Goal: Check status

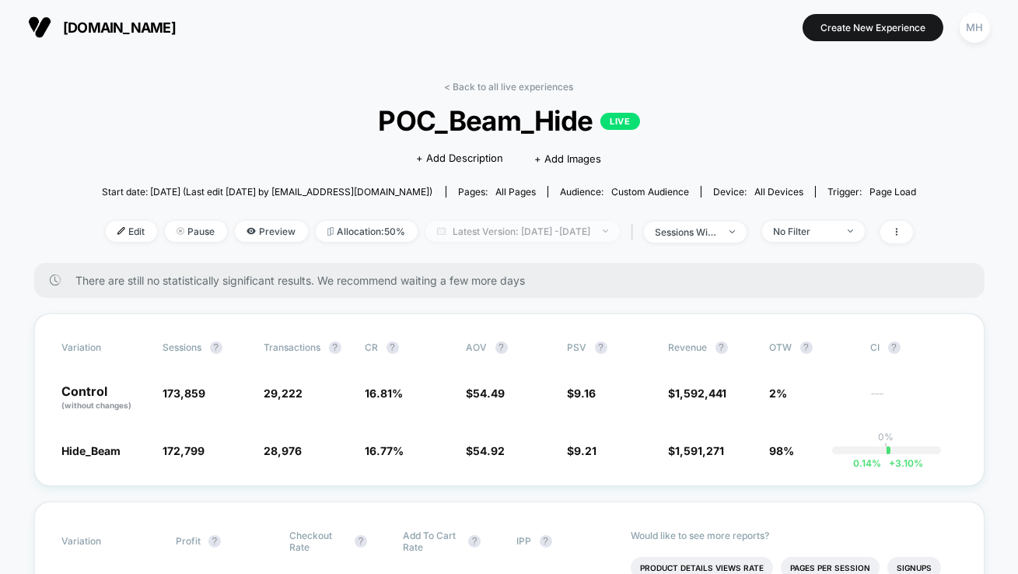
click at [465, 221] on span "Latest Version: Sep 8, 2025 - Sep 15, 2025" at bounding box center [523, 231] width 195 height 21
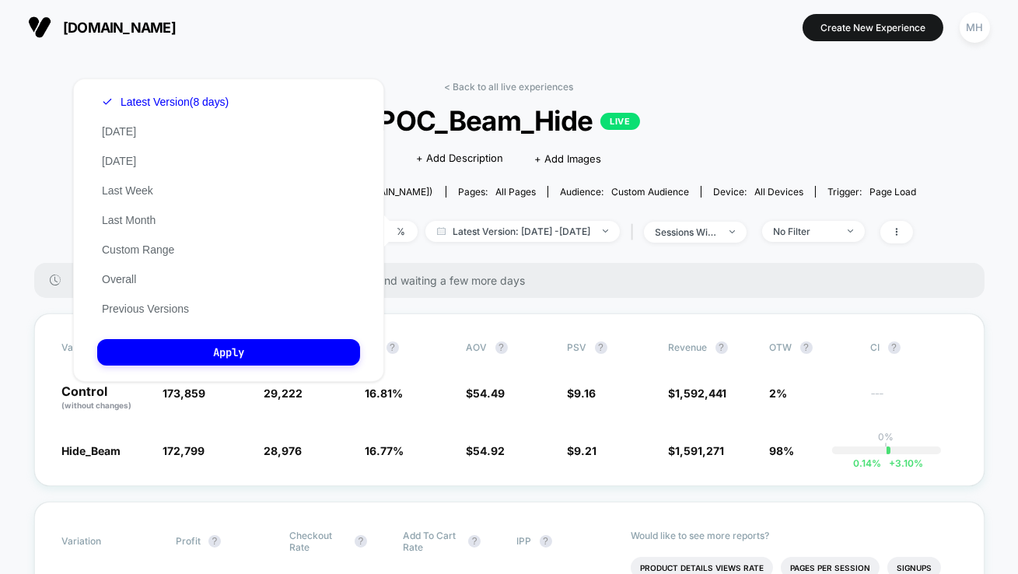
click at [199, 340] on div "Latest Version (8 days) Today Yesterday Last Week Last Month Custom Range Overa…" at bounding box center [228, 230] width 311 height 303
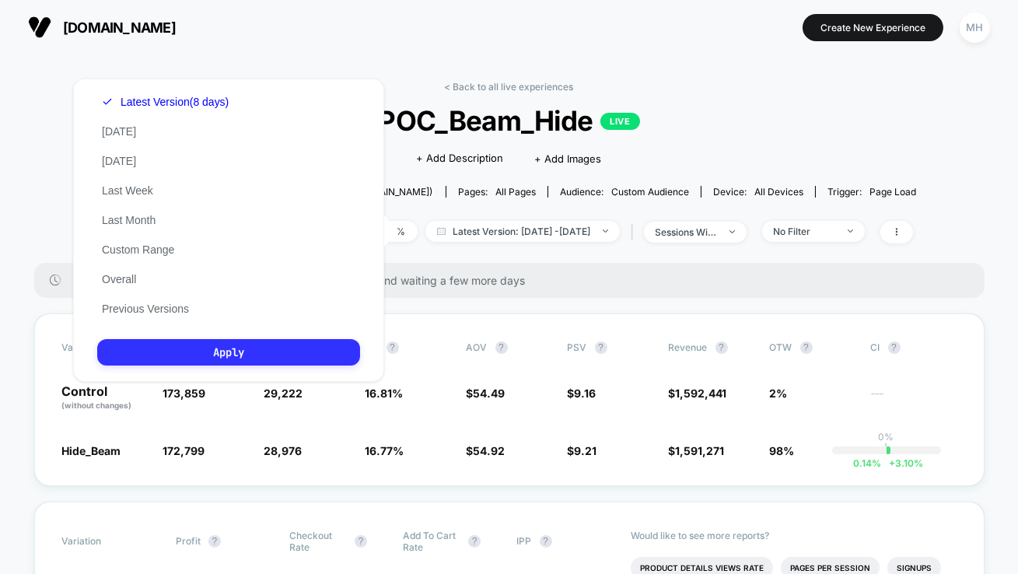
click at [203, 356] on button "Apply" at bounding box center [228, 352] width 263 height 26
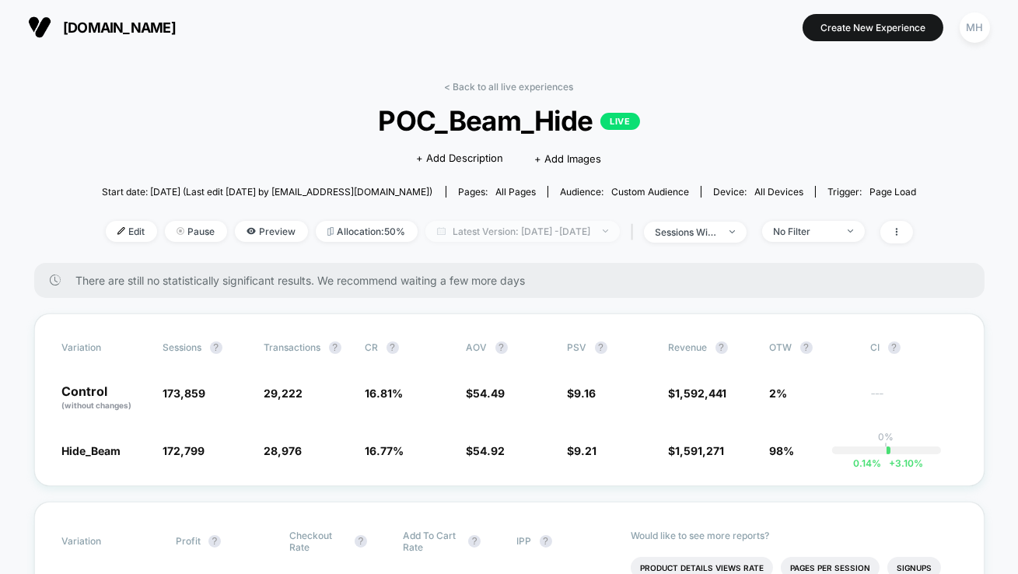
click at [586, 235] on span "Latest Version: Sep 8, 2025 - Sep 15, 2025" at bounding box center [523, 231] width 195 height 21
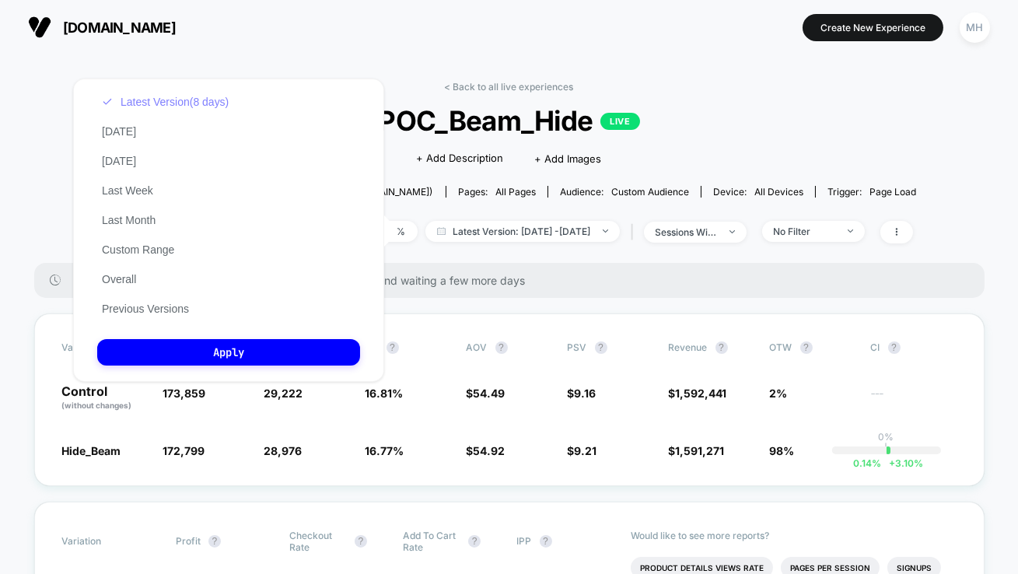
click at [174, 107] on button "Latest Version (8 days)" at bounding box center [165, 102] width 136 height 14
click at [137, 247] on button "Custom Range" at bounding box center [138, 250] width 82 height 14
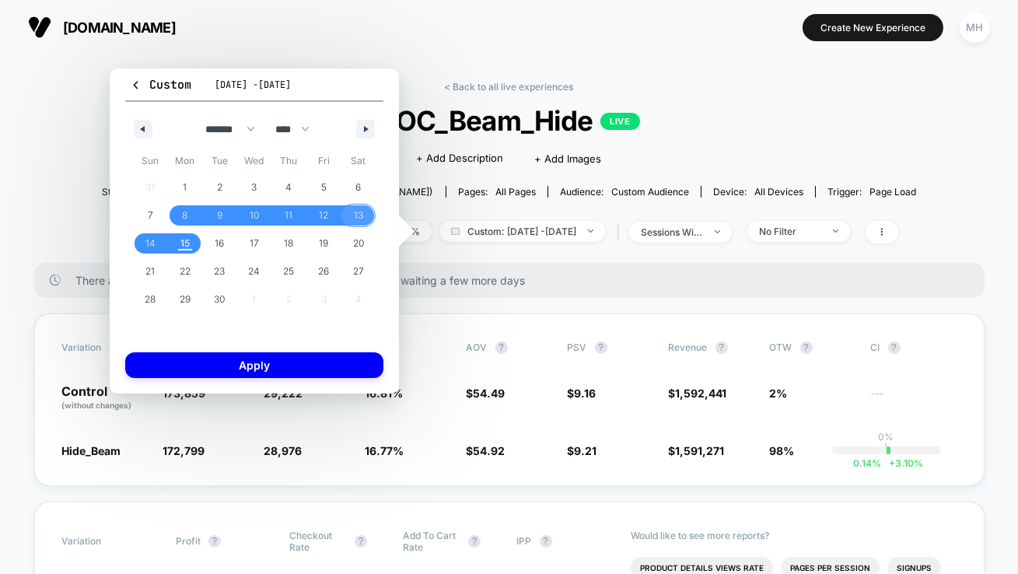
click at [362, 216] on span "13" at bounding box center [358, 216] width 9 height 28
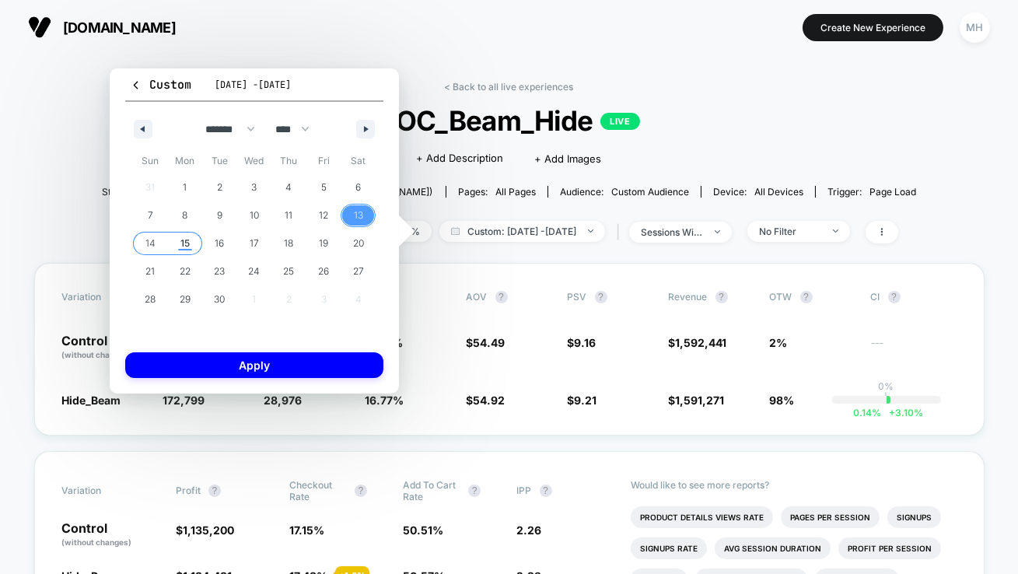
click at [181, 243] on span "15" at bounding box center [185, 244] width 9 height 28
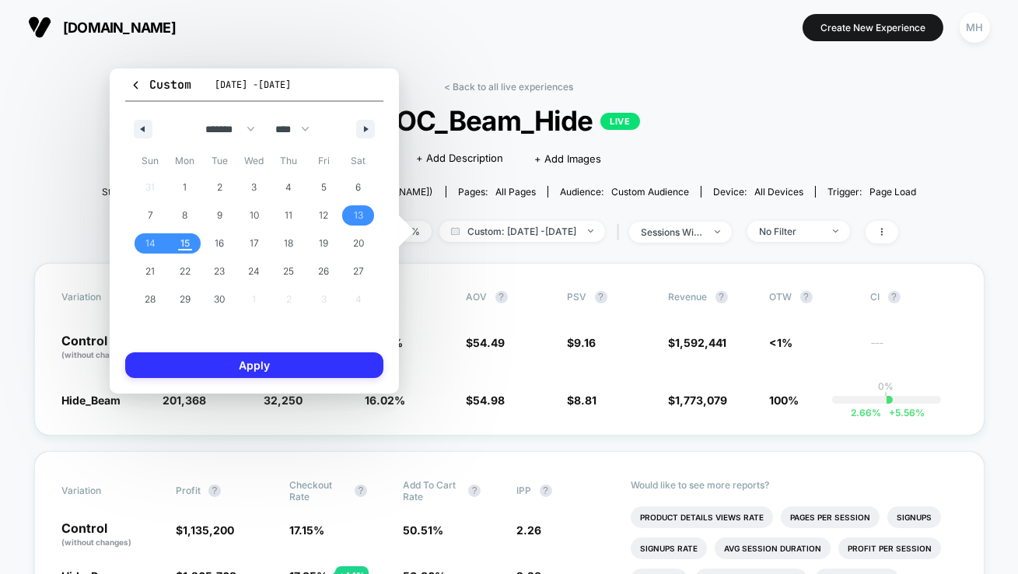
click at [223, 365] on button "Apply" at bounding box center [254, 365] width 258 height 26
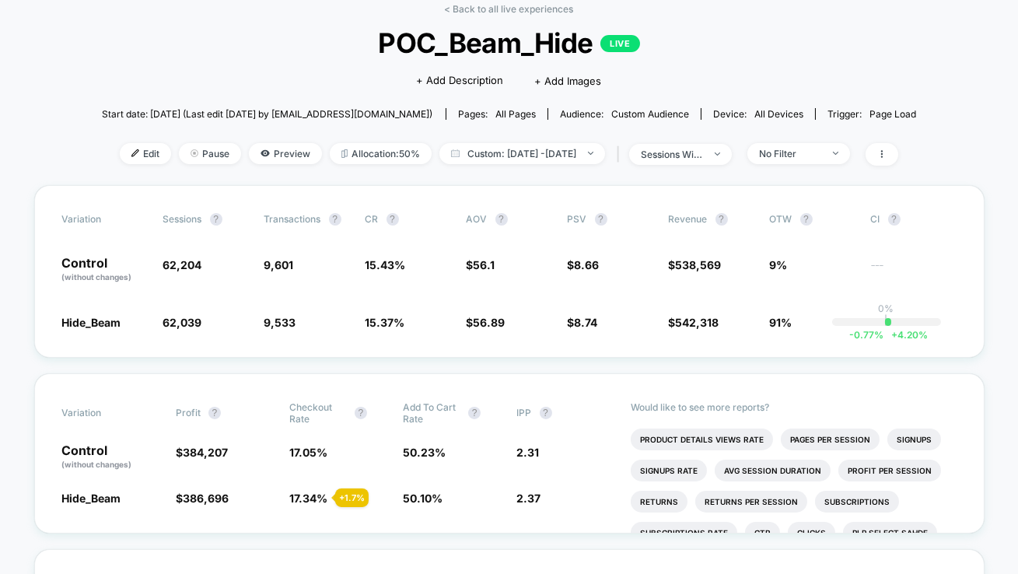
scroll to position [76, 0]
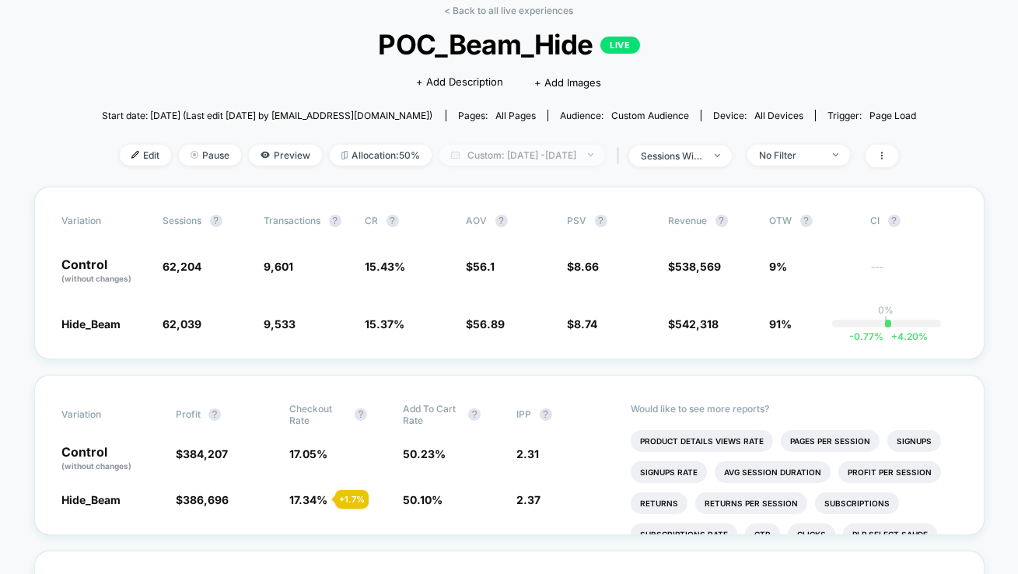
click at [600, 160] on span "Custom: Sep 13, 2025 - Sep 15, 2025" at bounding box center [523, 155] width 166 height 21
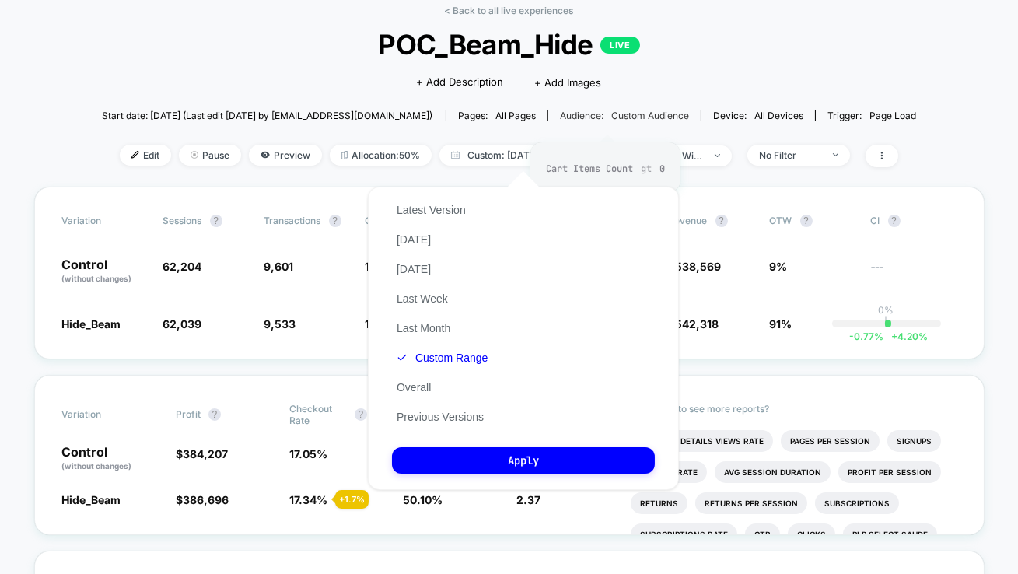
scroll to position [0, 0]
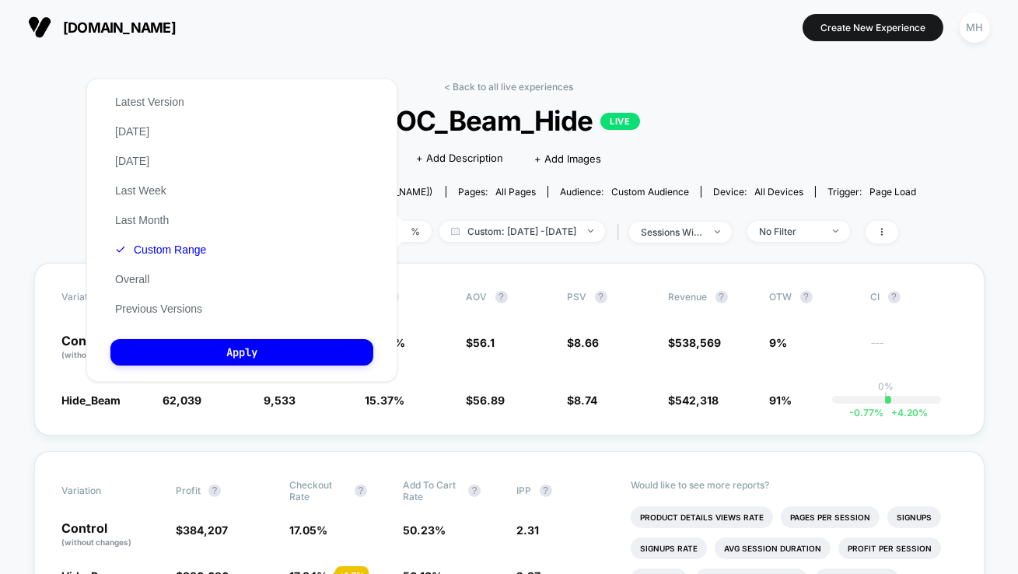
click at [351, 40] on section at bounding box center [509, 27] width 316 height 39
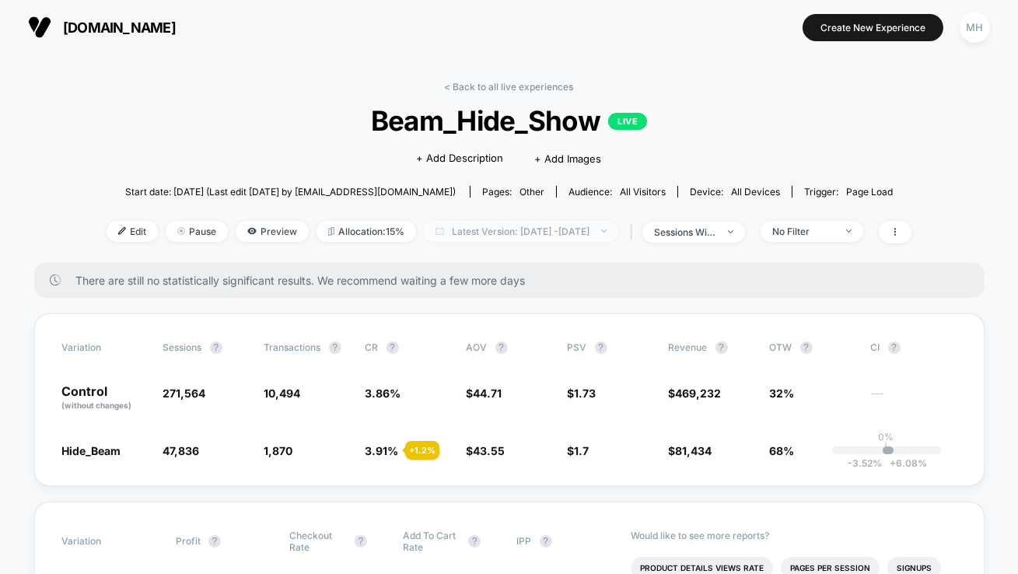
click at [457, 237] on span "Latest Version: [DATE] - [DATE]" at bounding box center [521, 231] width 195 height 21
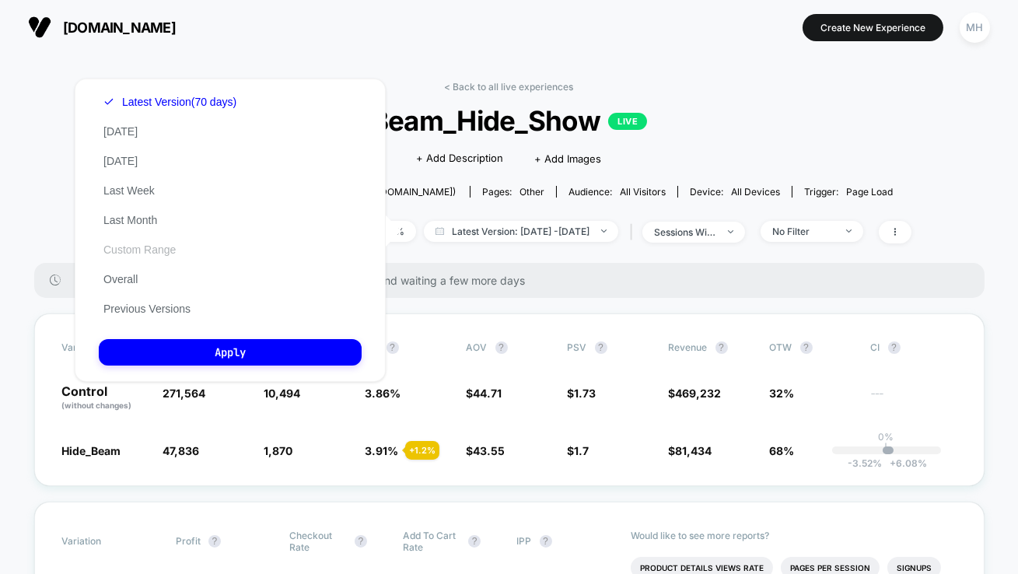
click at [141, 255] on button "Custom Range" at bounding box center [140, 250] width 82 height 14
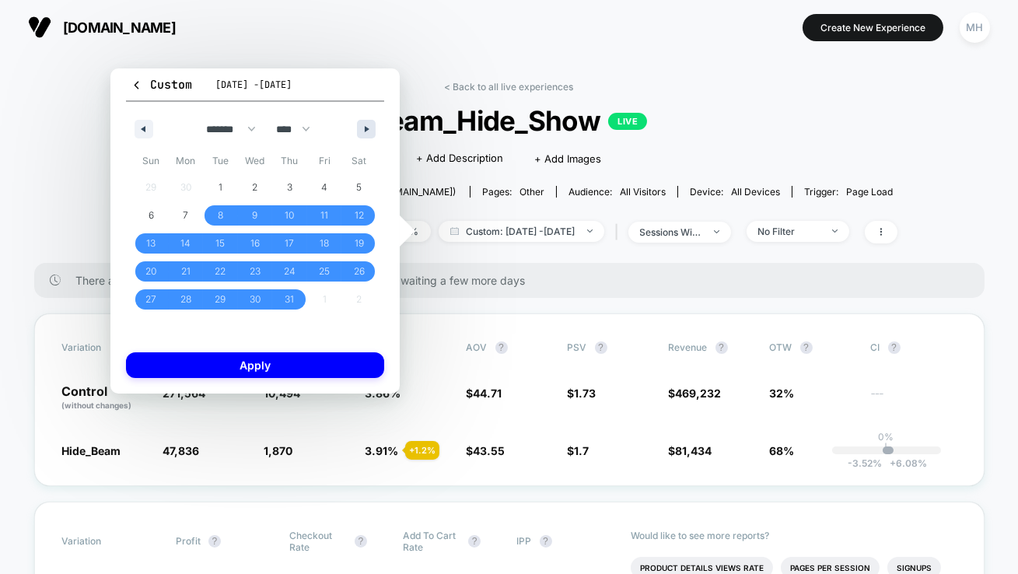
click at [363, 134] on button "button" at bounding box center [366, 129] width 19 height 19
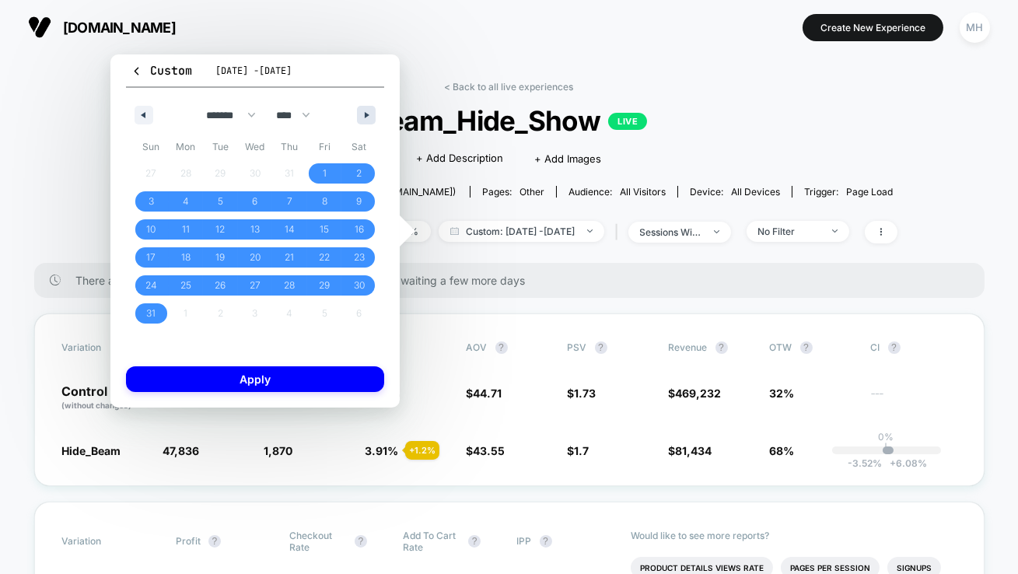
click at [363, 135] on span "Sat" at bounding box center [359, 147] width 35 height 25
click at [368, 116] on icon "button" at bounding box center [369, 115] width 8 height 6
select select "*"
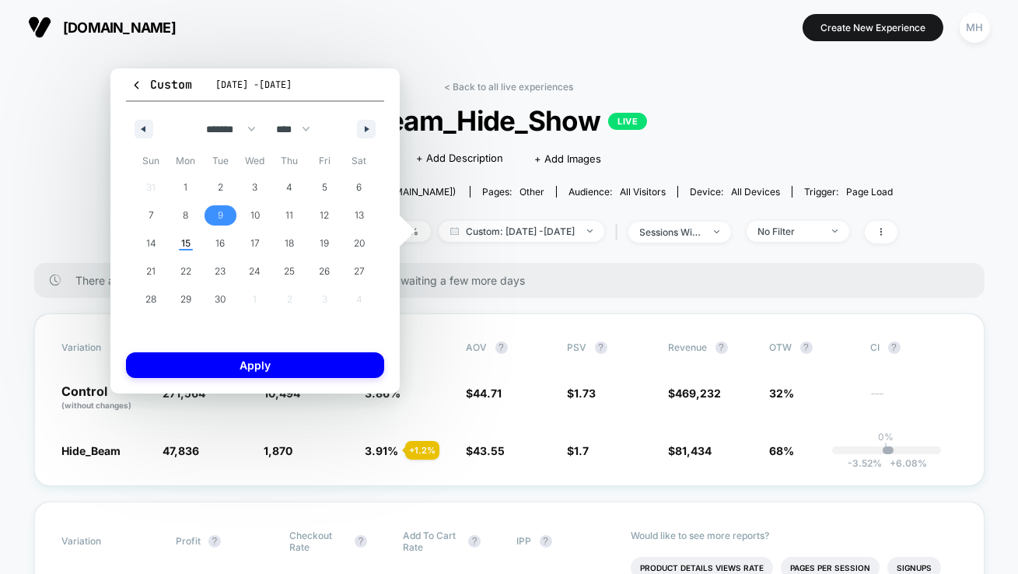
click at [219, 214] on span "9" at bounding box center [220, 216] width 5 height 28
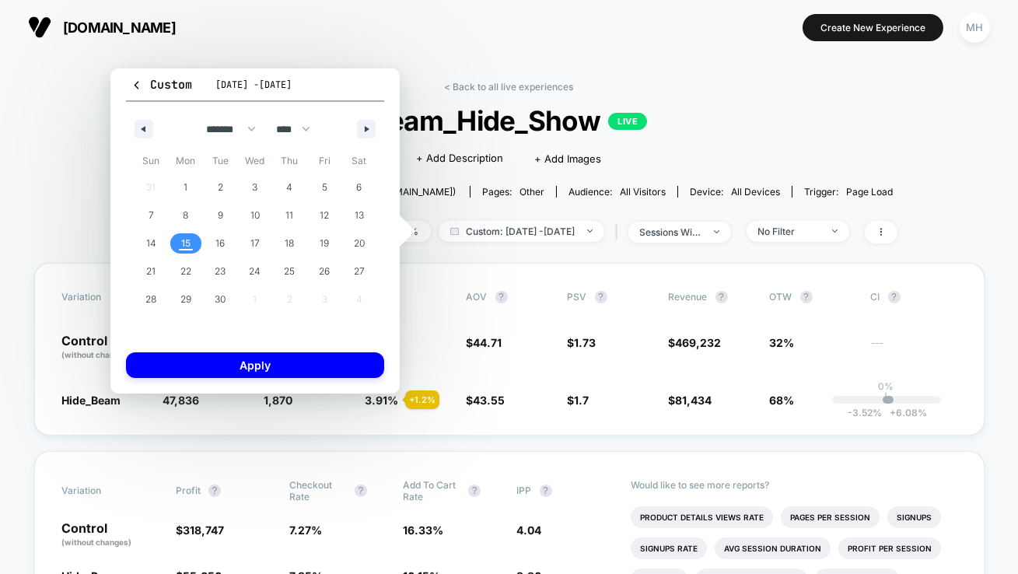
click at [189, 251] on span "15" at bounding box center [185, 244] width 9 height 28
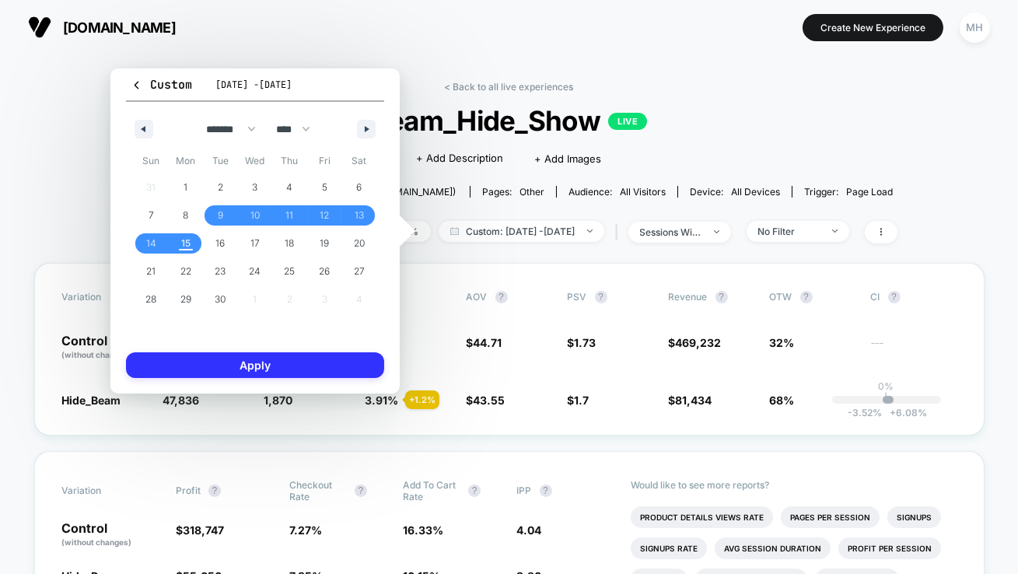
click at [209, 371] on button "Apply" at bounding box center [255, 365] width 258 height 26
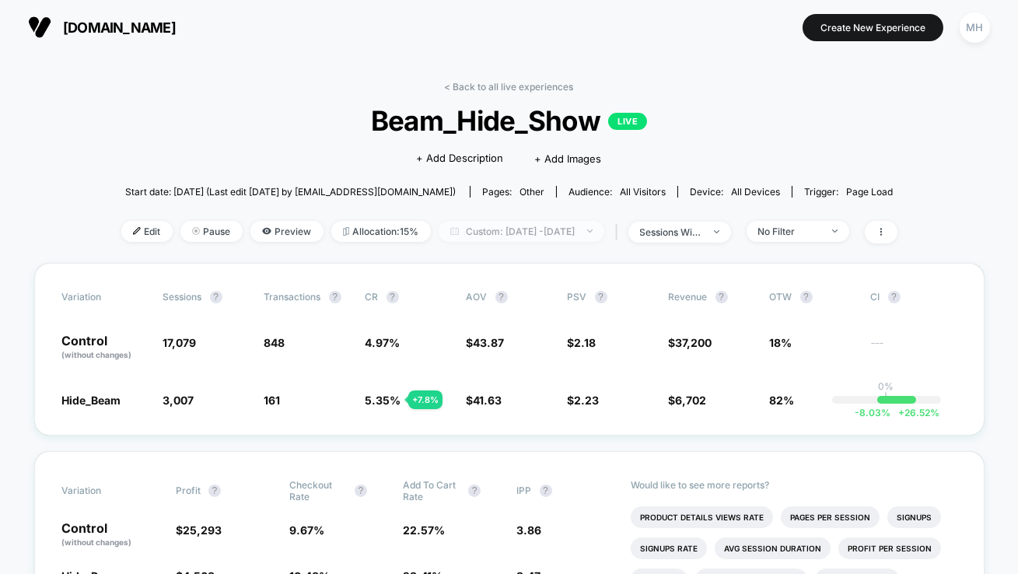
click at [505, 237] on span "Custom: [DATE] - [DATE]" at bounding box center [522, 231] width 166 height 21
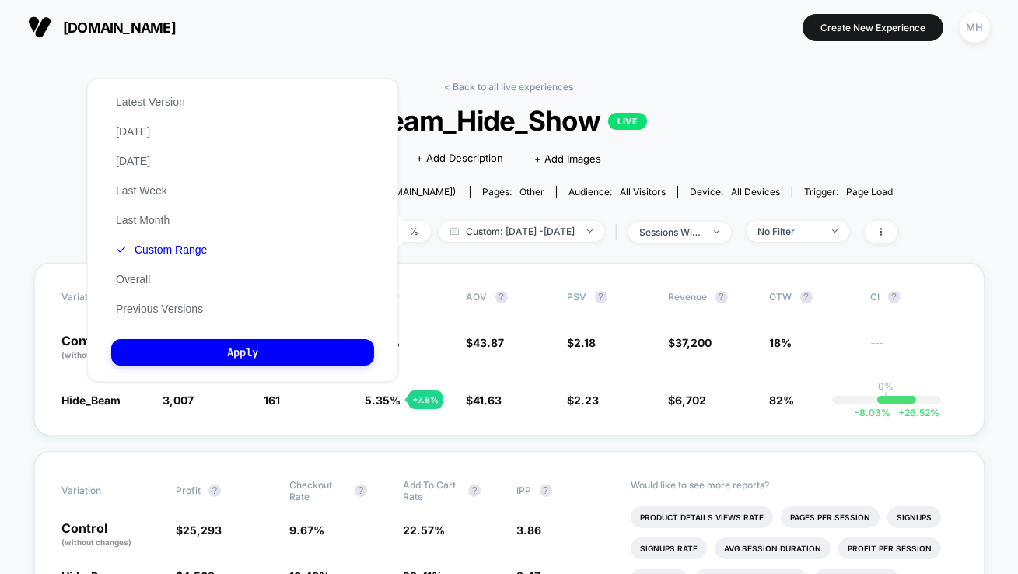
click at [301, 28] on section "[DOMAIN_NAME]" at bounding box center [181, 27] width 316 height 39
